Goal: Task Accomplishment & Management: Manage account settings

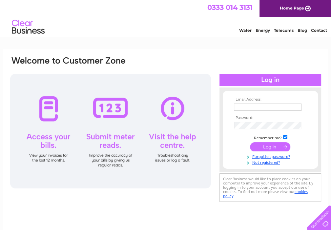
click at [243, 108] on input "text" at bounding box center [267, 107] width 67 height 7
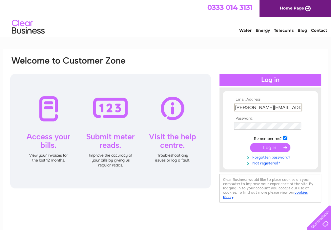
type input "allan.rankin@reidlaw.co.uk"
click at [262, 156] on link "Forgotten password?" at bounding box center [271, 156] width 74 height 6
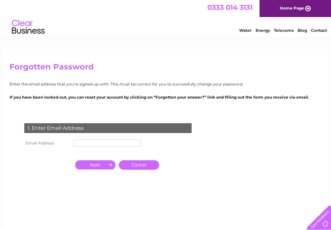
click at [67, 141] on th "Email Address" at bounding box center [47, 143] width 49 height 10
click at [75, 143] on input "text" at bounding box center [106, 143] width 67 height 7
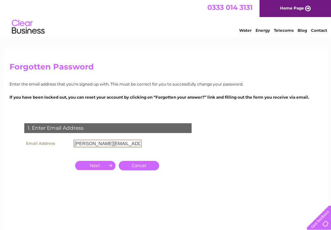
type input "[PERSON_NAME][EMAIL_ADDRESS][PERSON_NAME][DOMAIN_NAME]"
click at [143, 167] on link "Cancel" at bounding box center [139, 165] width 40 height 9
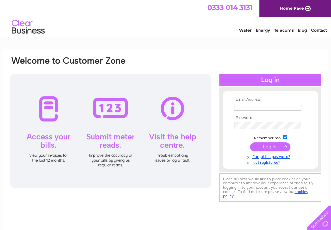
scroll to position [66, 0]
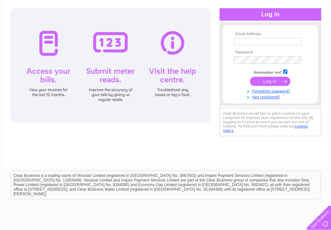
click at [52, 69] on div at bounding box center [110, 65] width 200 height 115
click at [54, 46] on div at bounding box center [110, 65] width 200 height 115
click at [272, 96] on link "Not registered?" at bounding box center [271, 96] width 74 height 6
click at [267, 92] on link "Forgotten password?" at bounding box center [271, 90] width 74 height 6
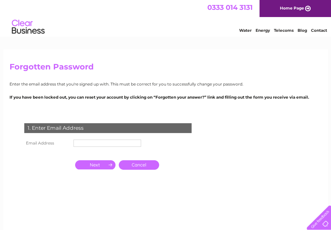
click at [84, 144] on input "text" at bounding box center [106, 143] width 67 height 7
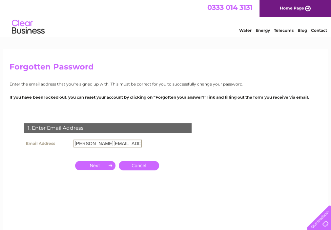
type input "[PERSON_NAME][EMAIL_ADDRESS][PERSON_NAME][DOMAIN_NAME]"
click at [99, 166] on input "button" at bounding box center [95, 164] width 40 height 9
